Goal: Task Accomplishment & Management: Complete application form

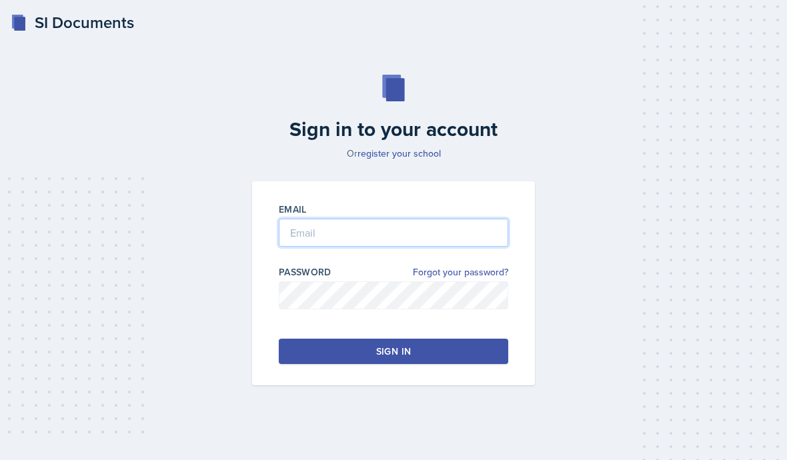
click at [492, 247] on input "email" at bounding box center [394, 233] width 230 height 28
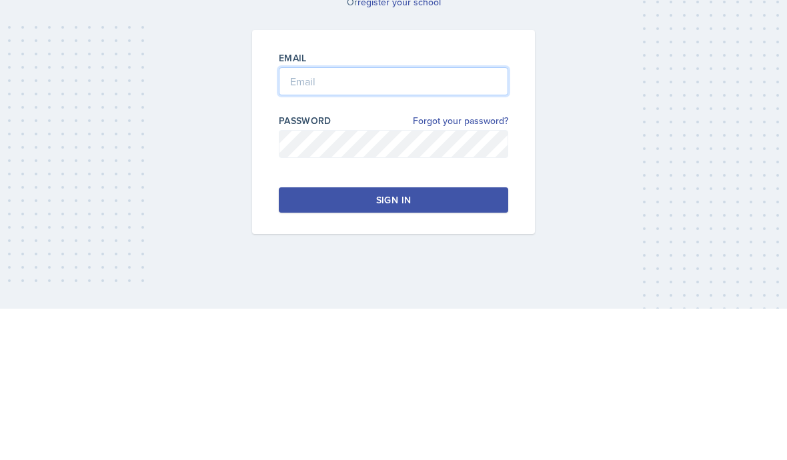
type input "[EMAIL_ADDRESS][DOMAIN_NAME]"
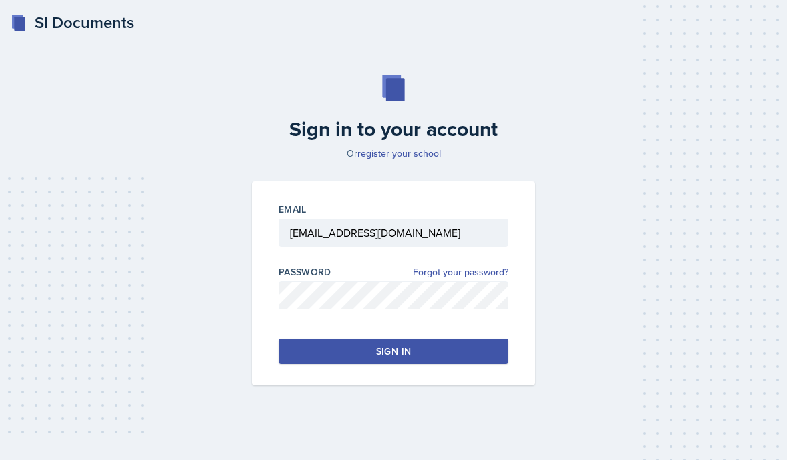
click at [481, 339] on button "Sign in" at bounding box center [394, 351] width 230 height 25
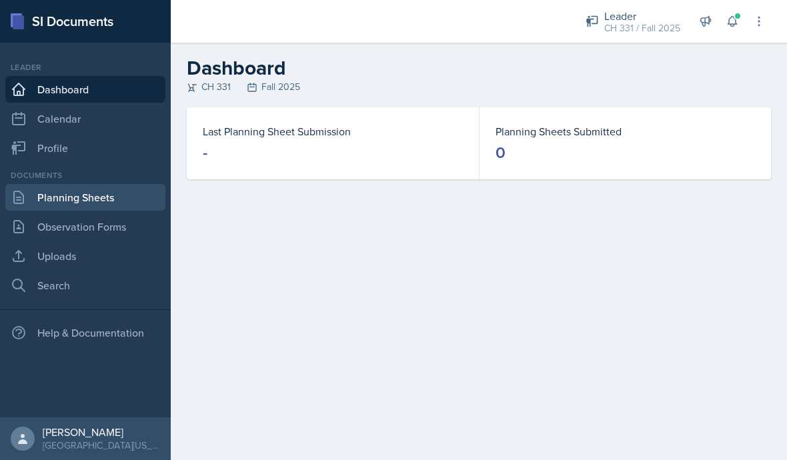
click at [31, 200] on link "Planning Sheets" at bounding box center [85, 197] width 160 height 27
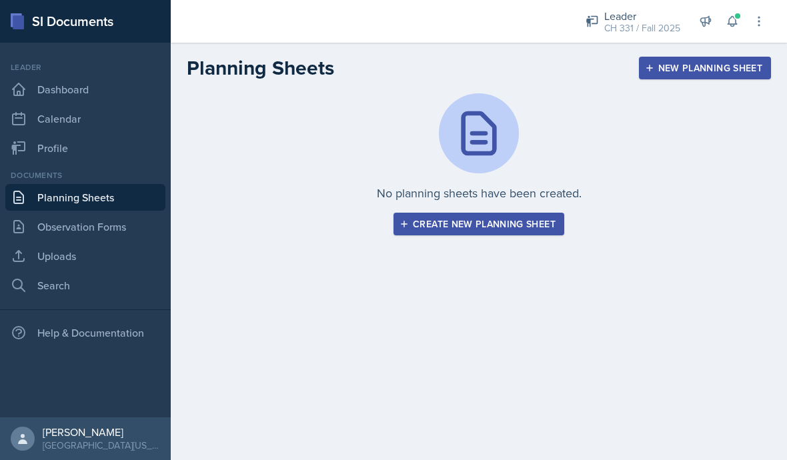
click at [691, 69] on div "New Planning Sheet" at bounding box center [705, 68] width 115 height 11
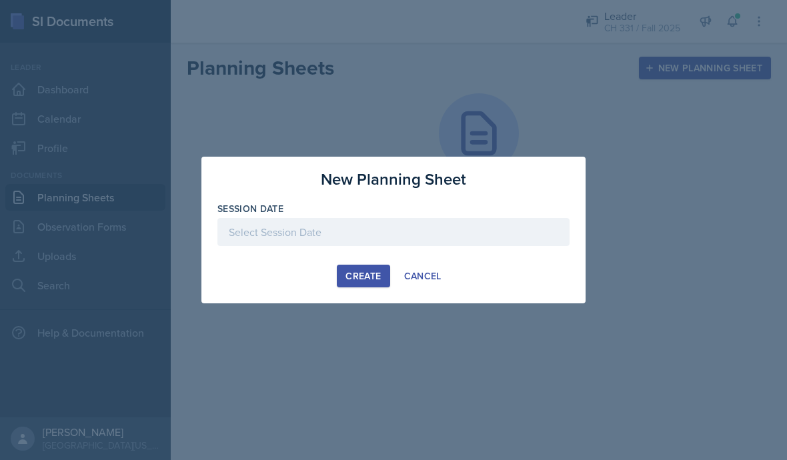
click at [536, 243] on div at bounding box center [394, 232] width 352 height 28
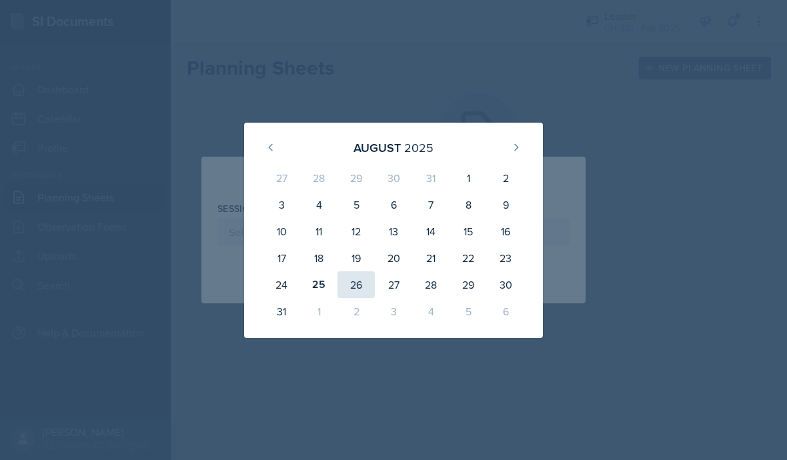
click at [356, 284] on div "26" at bounding box center [356, 285] width 37 height 27
type input "[DATE]"
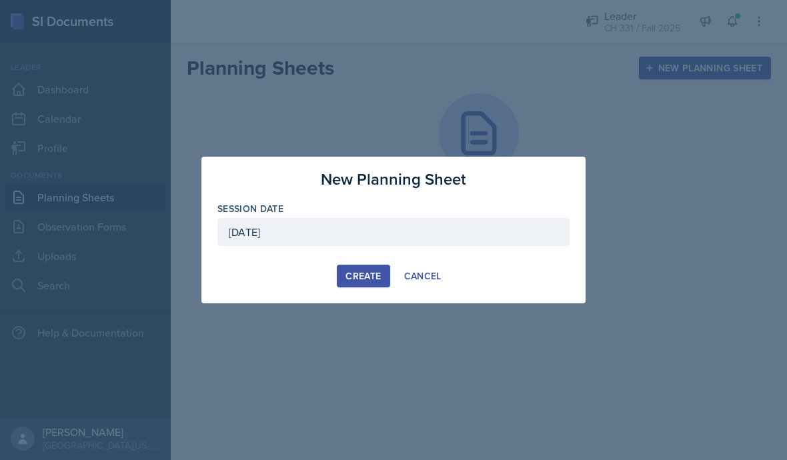
click at [374, 271] on div "Create" at bounding box center [363, 276] width 35 height 11
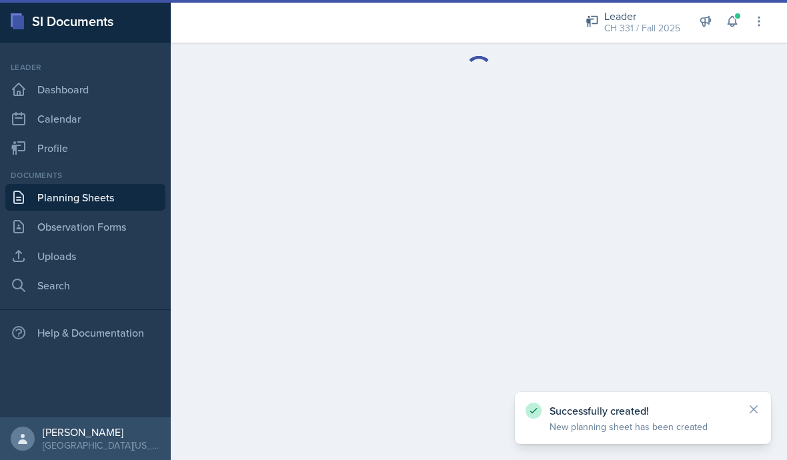
click at [763, 404] on div "Successfully created! New planning sheet has been created" at bounding box center [643, 418] width 256 height 52
click at [756, 412] on icon at bounding box center [754, 409] width 7 height 7
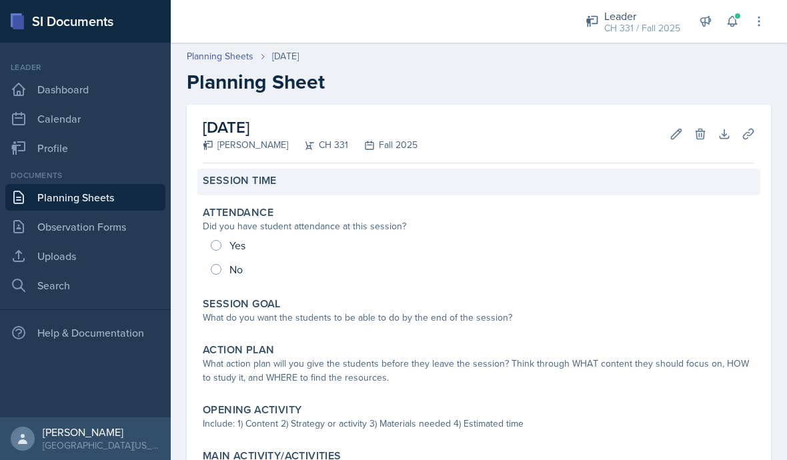
click at [226, 194] on div "Session Time" at bounding box center [479, 182] width 563 height 27
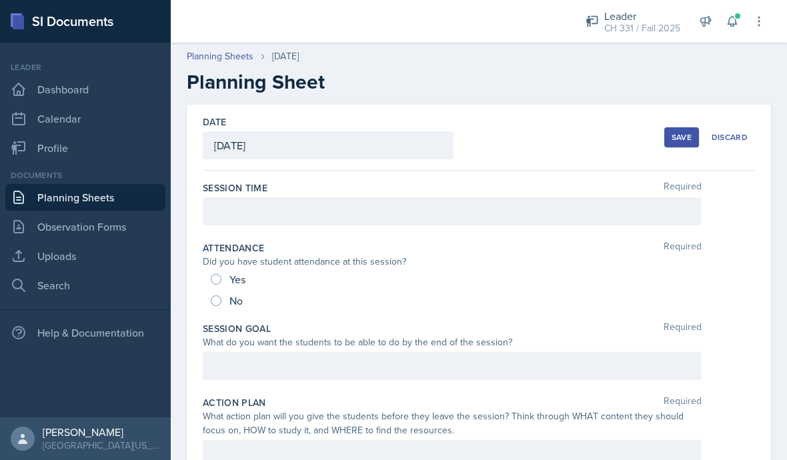
click at [236, 214] on div at bounding box center [452, 212] width 499 height 28
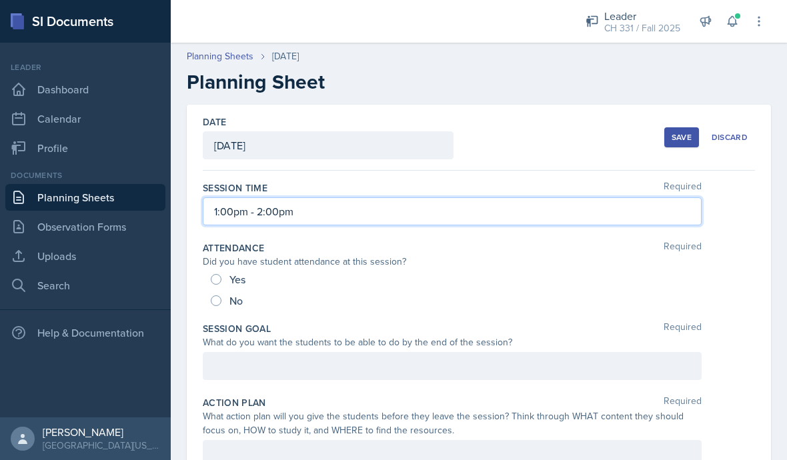
click at [534, 162] on div "Date [DATE] [DATE] 27 28 29 30 31 1 2 3 4 5 6 7 8 9 10 11 12 13 14 15 16 17 18 …" at bounding box center [479, 138] width 552 height 66
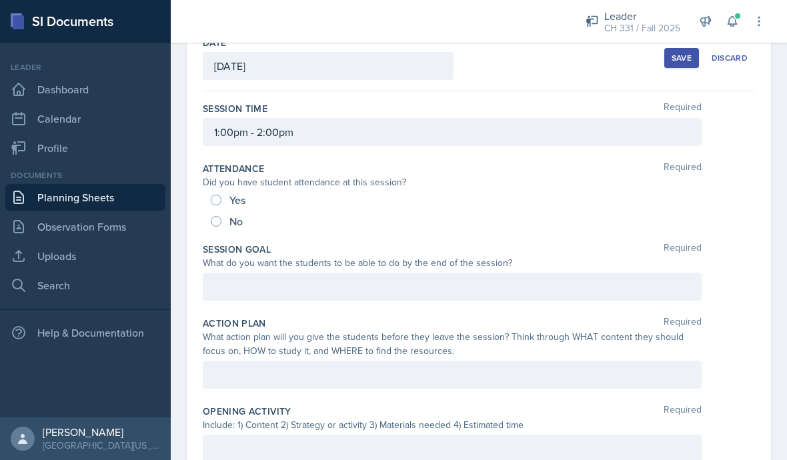
scroll to position [82, 0]
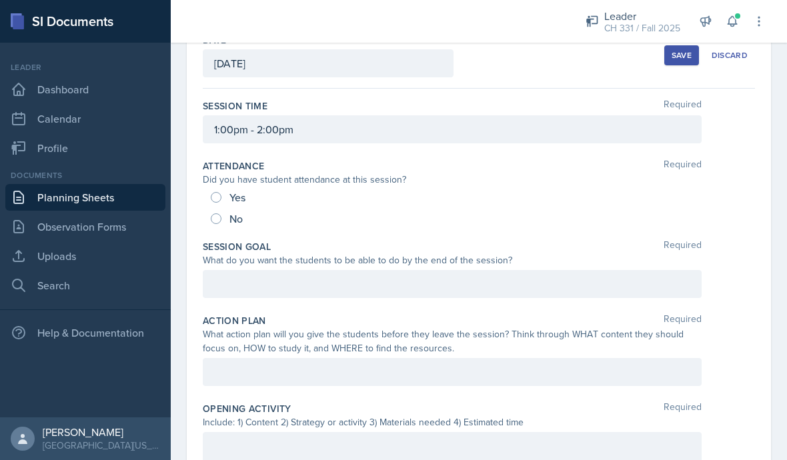
click at [426, 290] on div at bounding box center [452, 284] width 499 height 28
click at [701, 284] on div "Students are going to be able to draw bond line structures and identify functio…" at bounding box center [452, 284] width 499 height 28
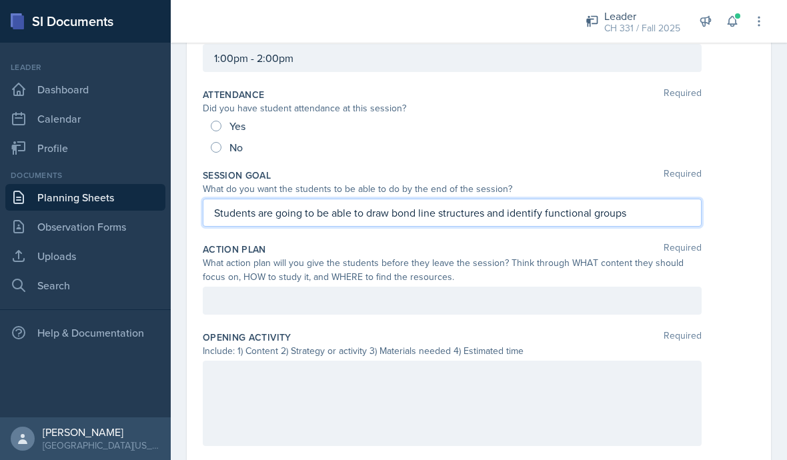
scroll to position [157, 0]
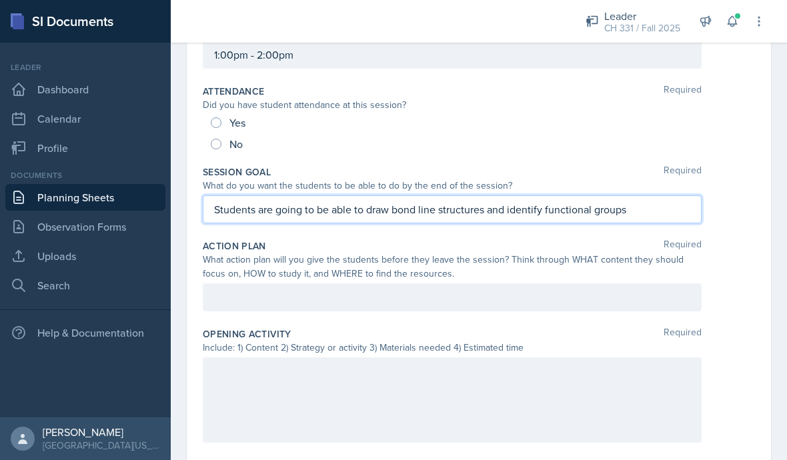
click at [647, 285] on div at bounding box center [452, 298] width 499 height 28
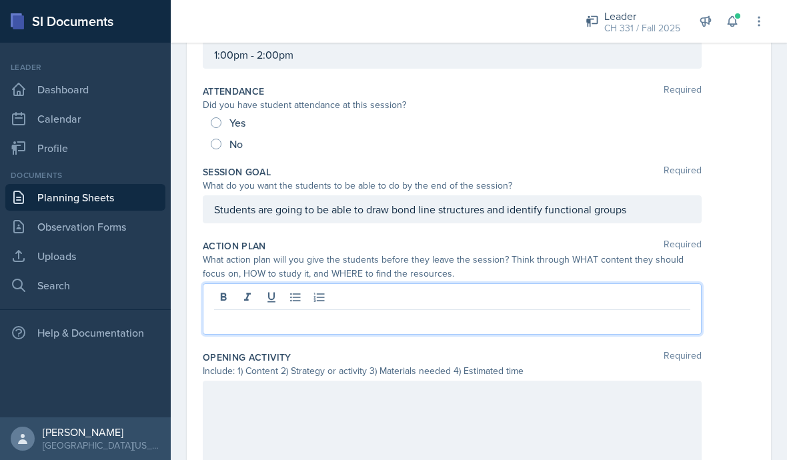
click at [641, 294] on div at bounding box center [452, 299] width 476 height 22
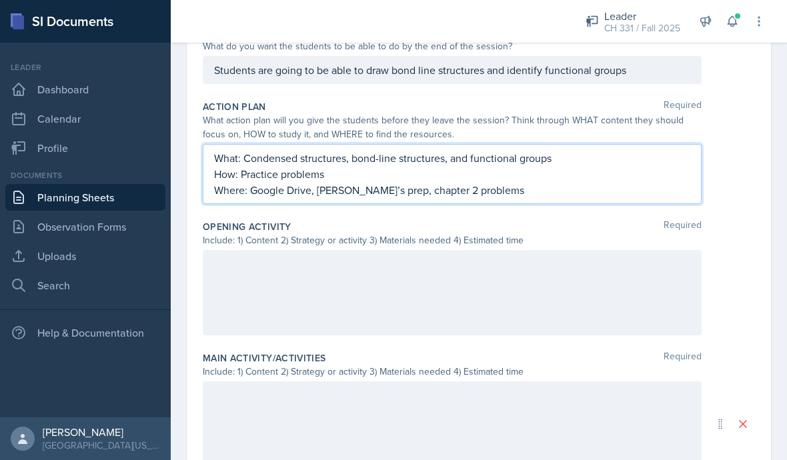
scroll to position [297, 0]
click at [621, 284] on div at bounding box center [452, 292] width 499 height 85
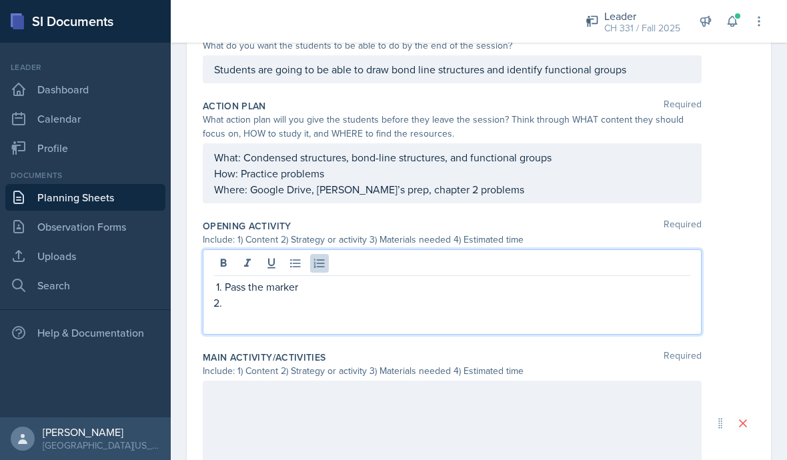
click at [406, 282] on p "Pass the marker" at bounding box center [458, 287] width 466 height 16
click at [221, 310] on div "Pass th" at bounding box center [452, 295] width 476 height 32
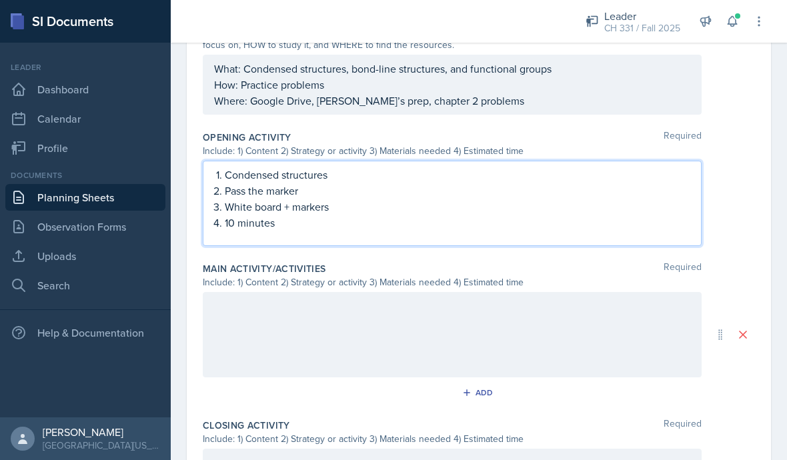
scroll to position [416, 0]
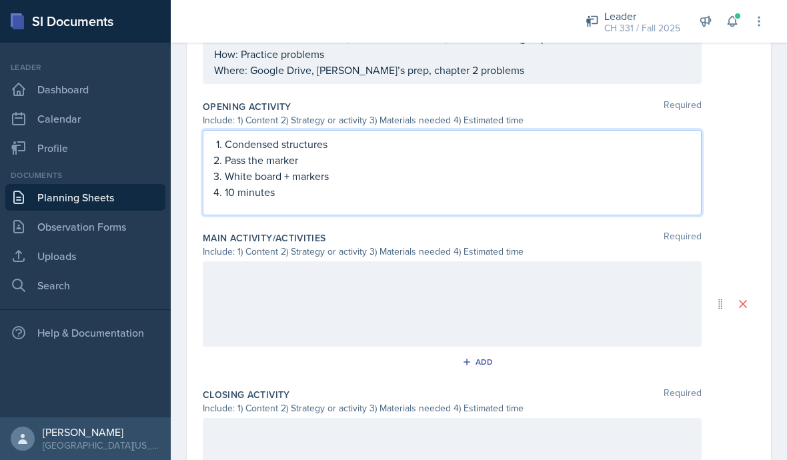
click at [507, 282] on div at bounding box center [452, 304] width 499 height 85
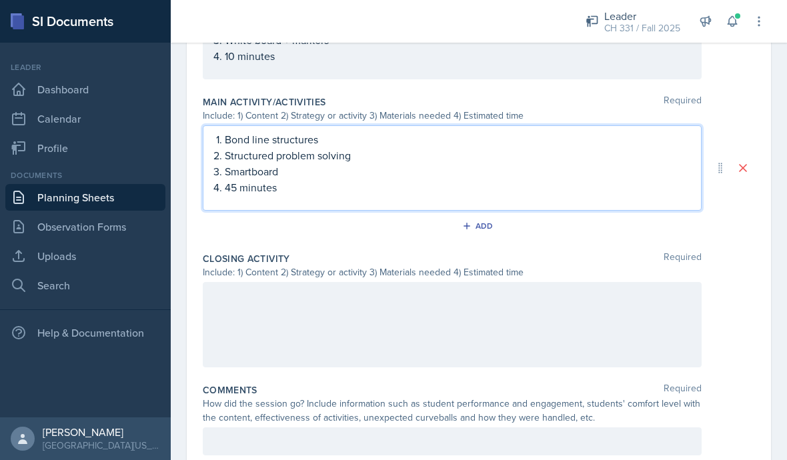
scroll to position [543, 0]
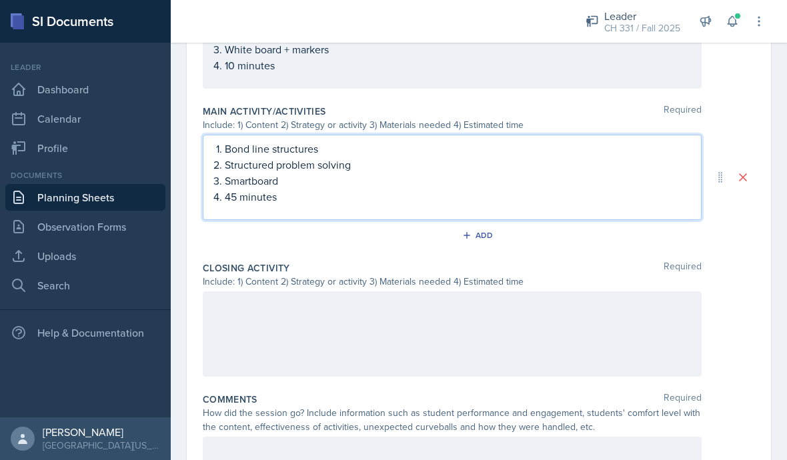
click at [540, 338] on div at bounding box center [452, 334] width 499 height 85
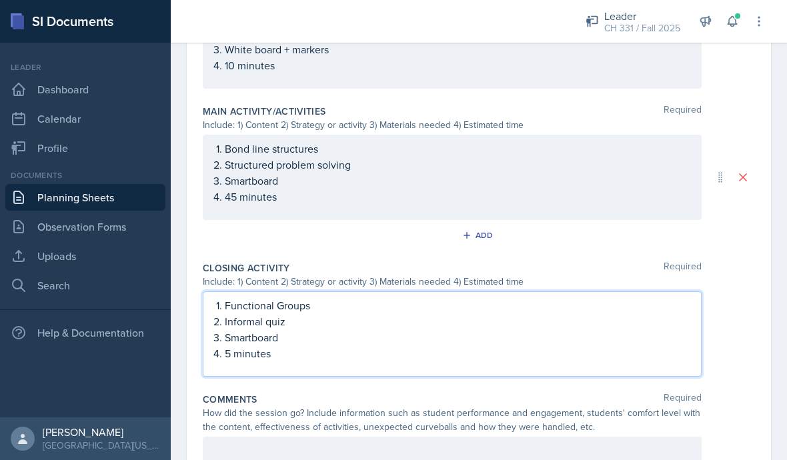
click at [606, 271] on div "Closing Activity Required" at bounding box center [479, 268] width 552 height 13
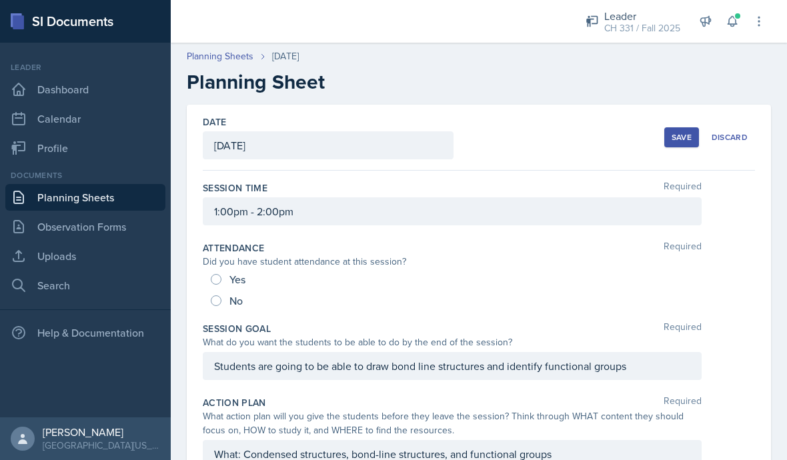
scroll to position [0, 0]
click at [682, 127] on button "Save" at bounding box center [682, 137] width 35 height 20
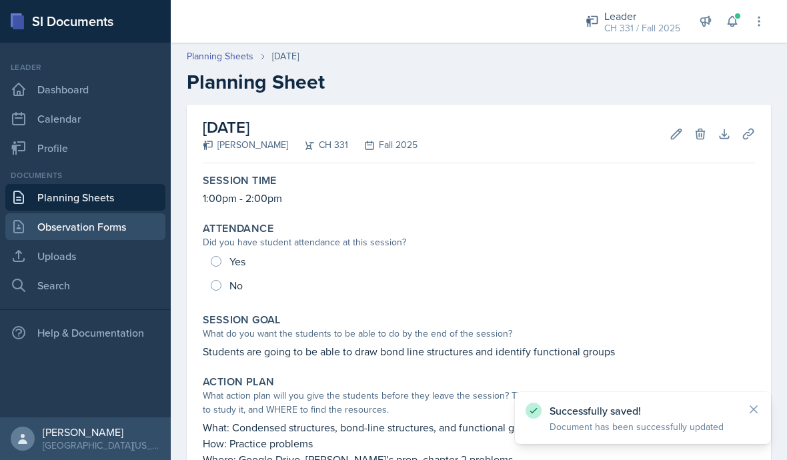
click at [35, 214] on link "Observation Forms" at bounding box center [85, 227] width 160 height 27
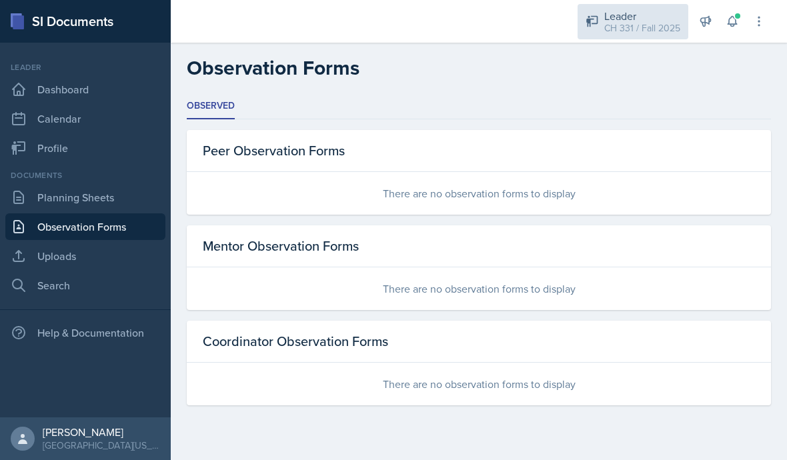
click at [642, 23] on div "CH 331 / Fall 2025" at bounding box center [643, 28] width 76 height 14
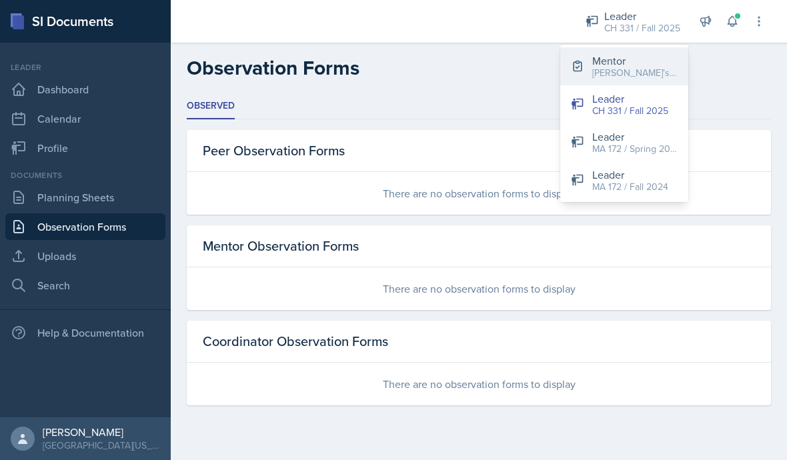
click at [656, 69] on div "[PERSON_NAME]'s Group / Fall 2025" at bounding box center [635, 73] width 85 height 14
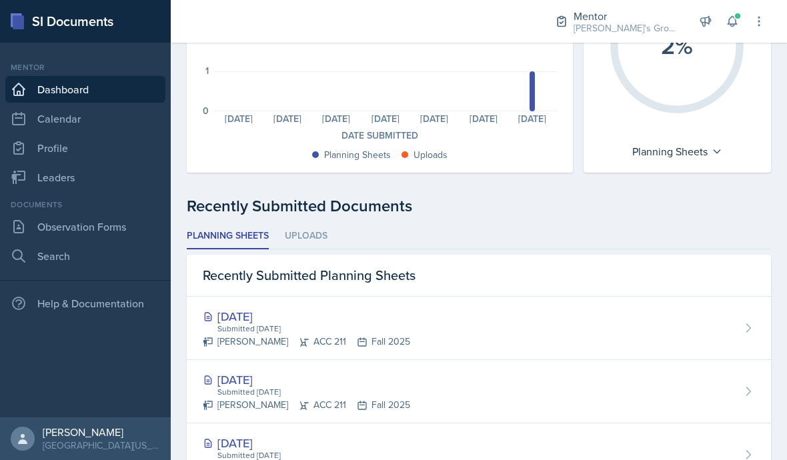
scroll to position [58, 0]
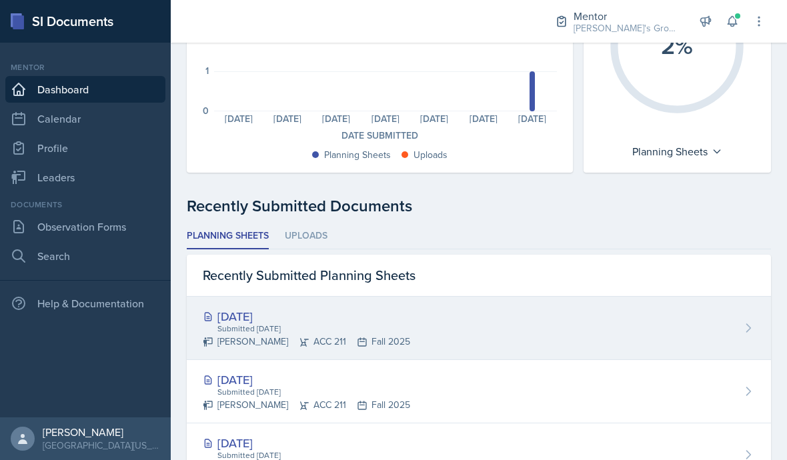
click at [245, 308] on div "[DATE]" at bounding box center [307, 317] width 208 height 18
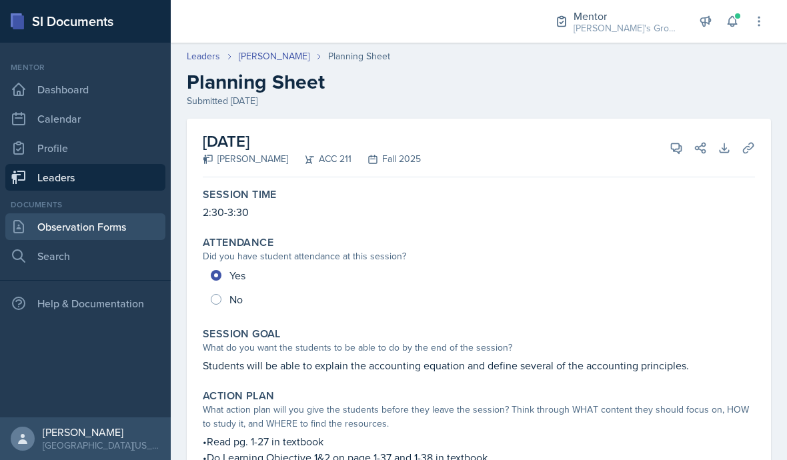
click at [57, 227] on link "Observation Forms" at bounding box center [85, 227] width 160 height 27
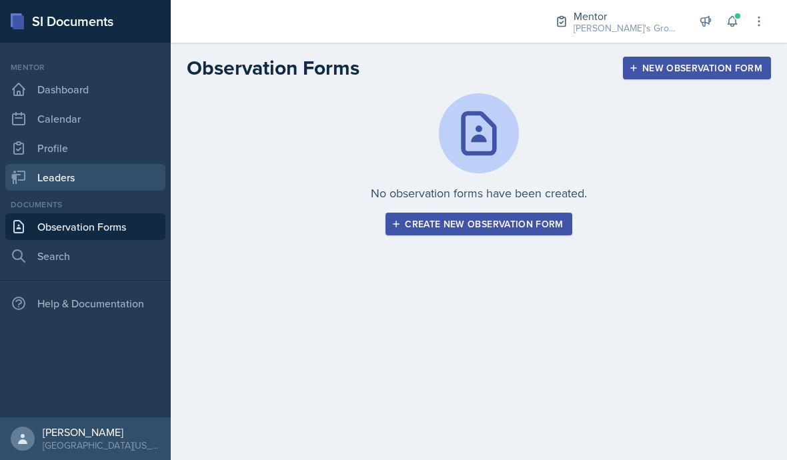
click at [34, 188] on link "Leaders" at bounding box center [85, 177] width 160 height 27
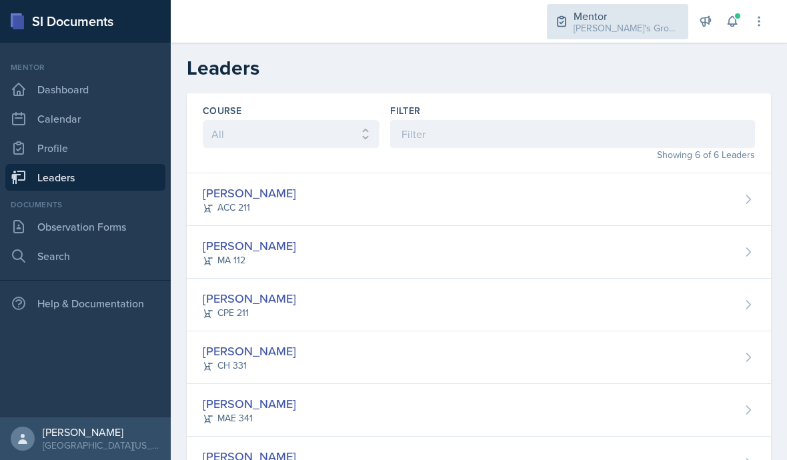
click at [651, 21] on div "[PERSON_NAME]'s Group / Fall 2025" at bounding box center [627, 28] width 107 height 14
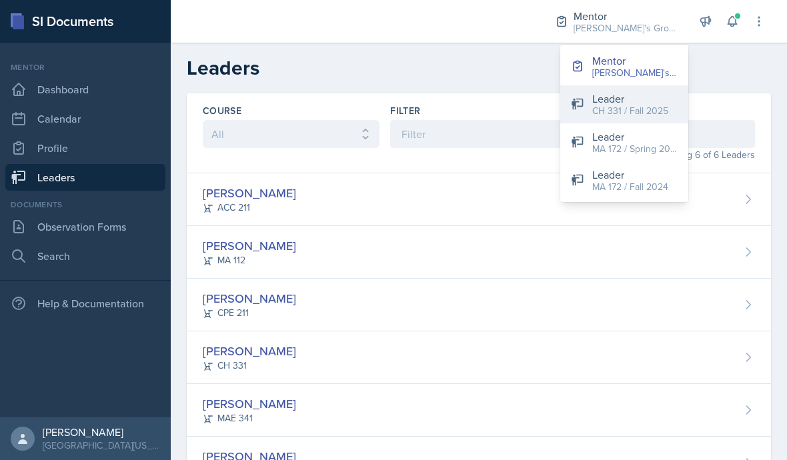
click at [644, 107] on div "CH 331 / Fall 2025" at bounding box center [631, 111] width 76 height 14
